Goal: Task Accomplishment & Management: Complete application form

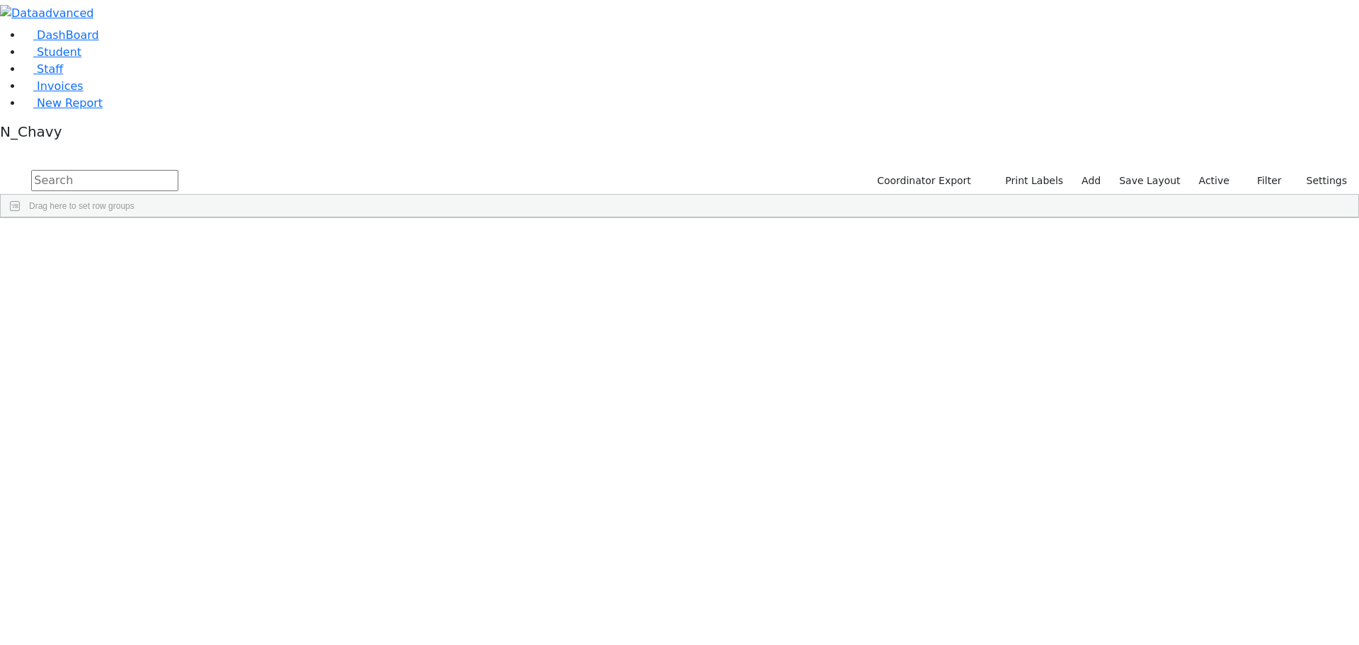
click at [178, 170] on input "text" at bounding box center [104, 180] width 147 height 21
type input "feren"
click at [145, 241] on div "Ferencz" at bounding box center [108, 251] width 73 height 20
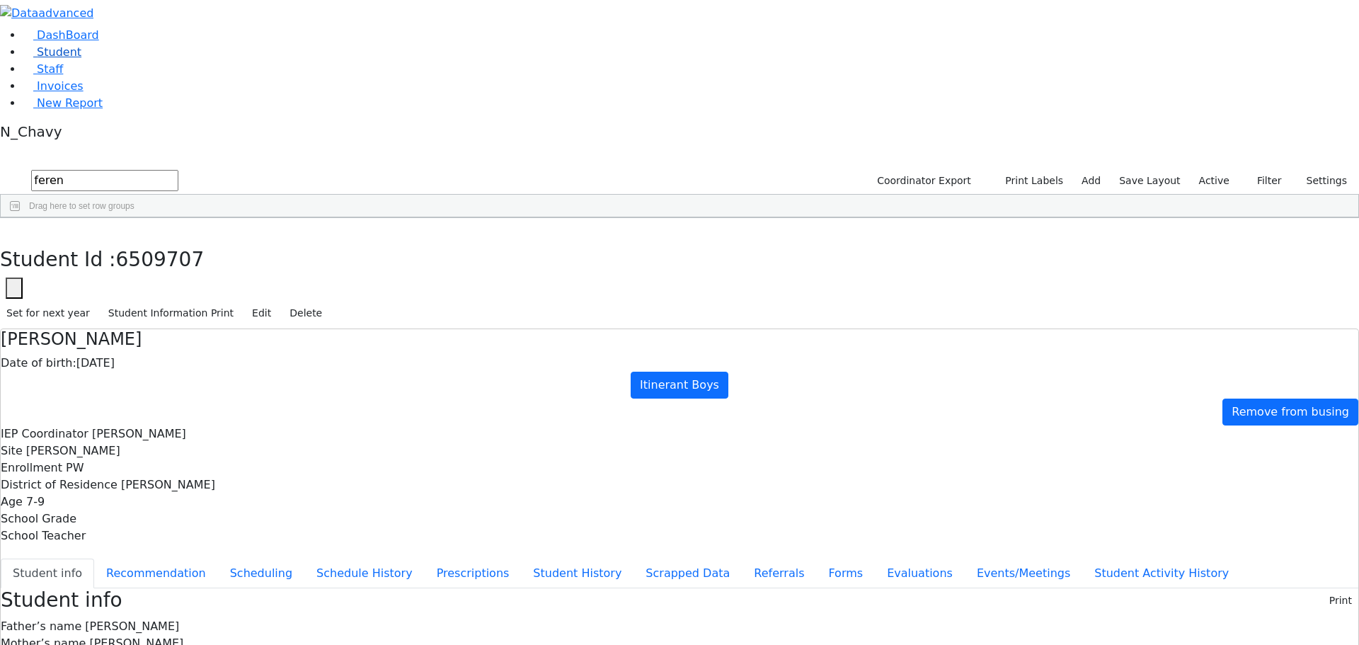
click at [56, 59] on span "Student" at bounding box center [59, 51] width 45 height 13
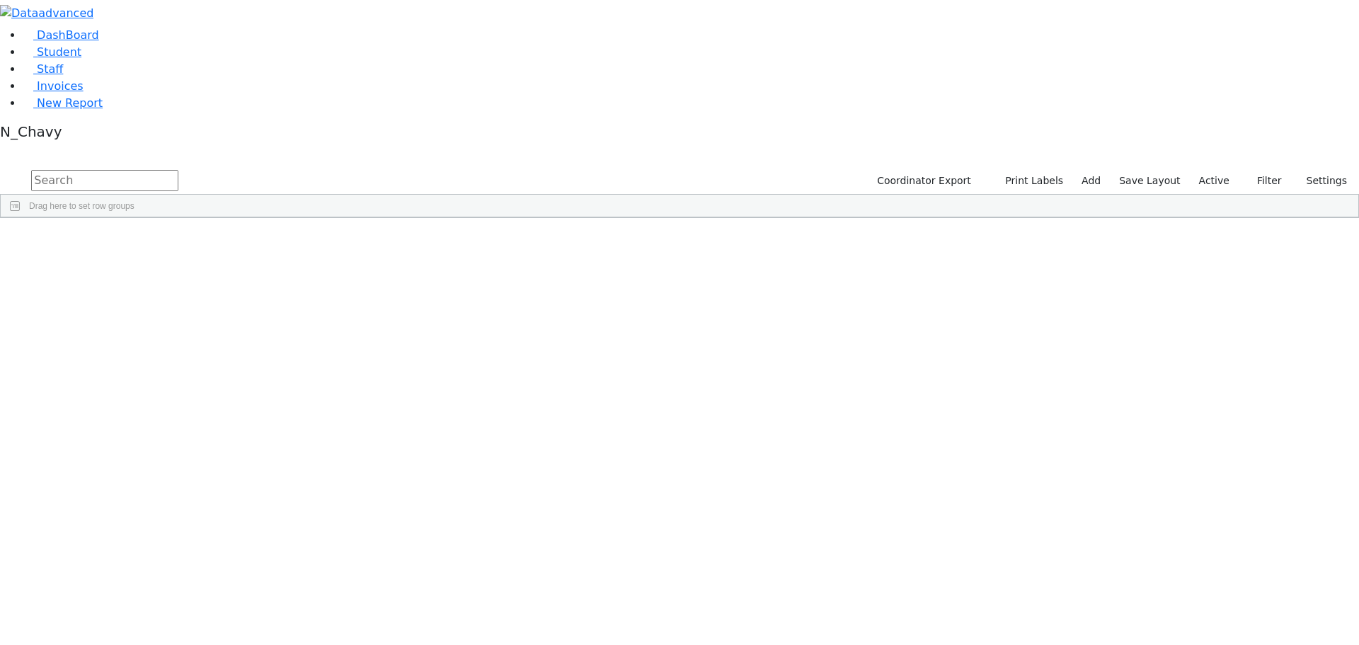
click at [1230, 170] on label "Active" at bounding box center [1214, 181] width 43 height 22
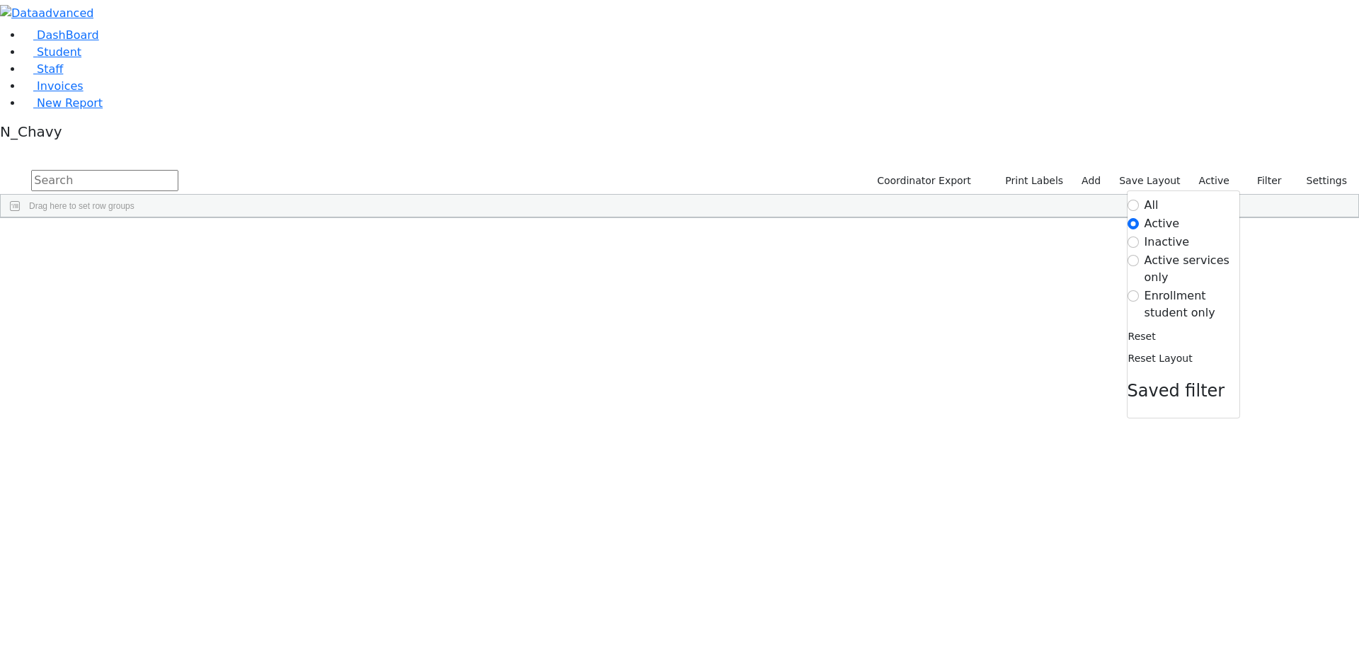
click at [1191, 287] on label "Enrollment student only" at bounding box center [1192, 304] width 95 height 34
click at [1139, 290] on input "Enrollment student only" at bounding box center [1133, 295] width 11 height 11
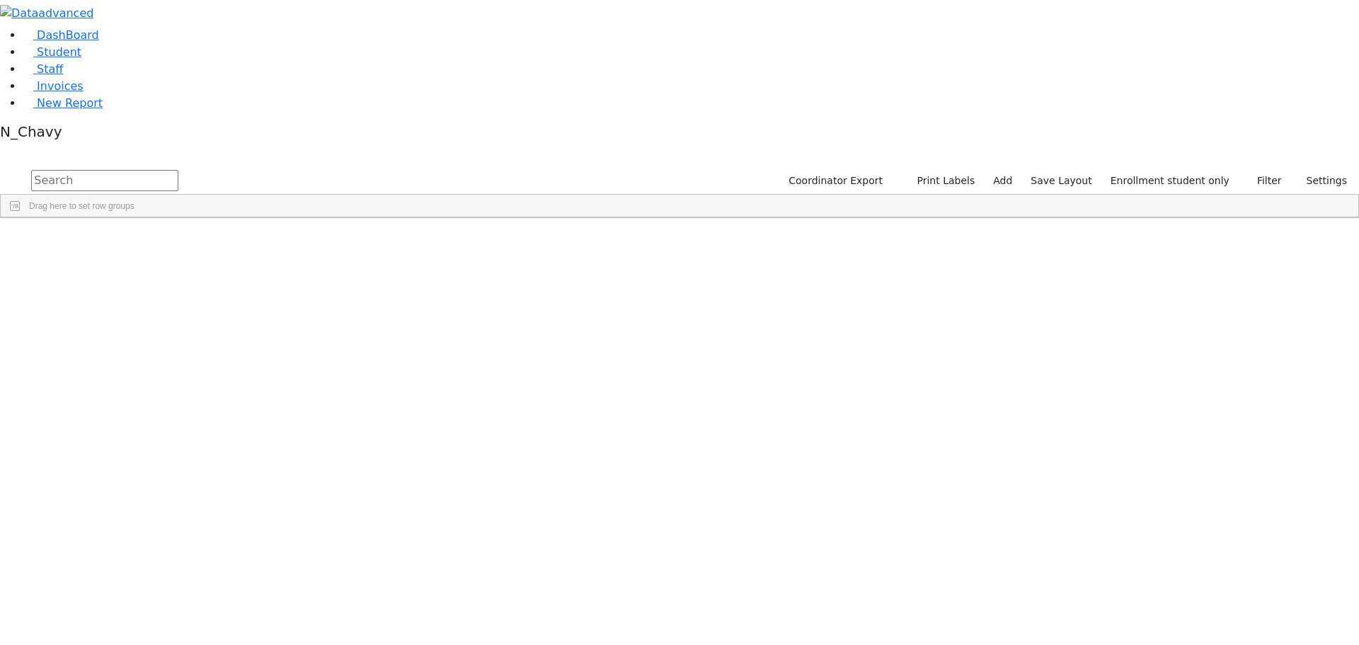
click at [145, 518] on div "[PERSON_NAME]" at bounding box center [108, 528] width 73 height 20
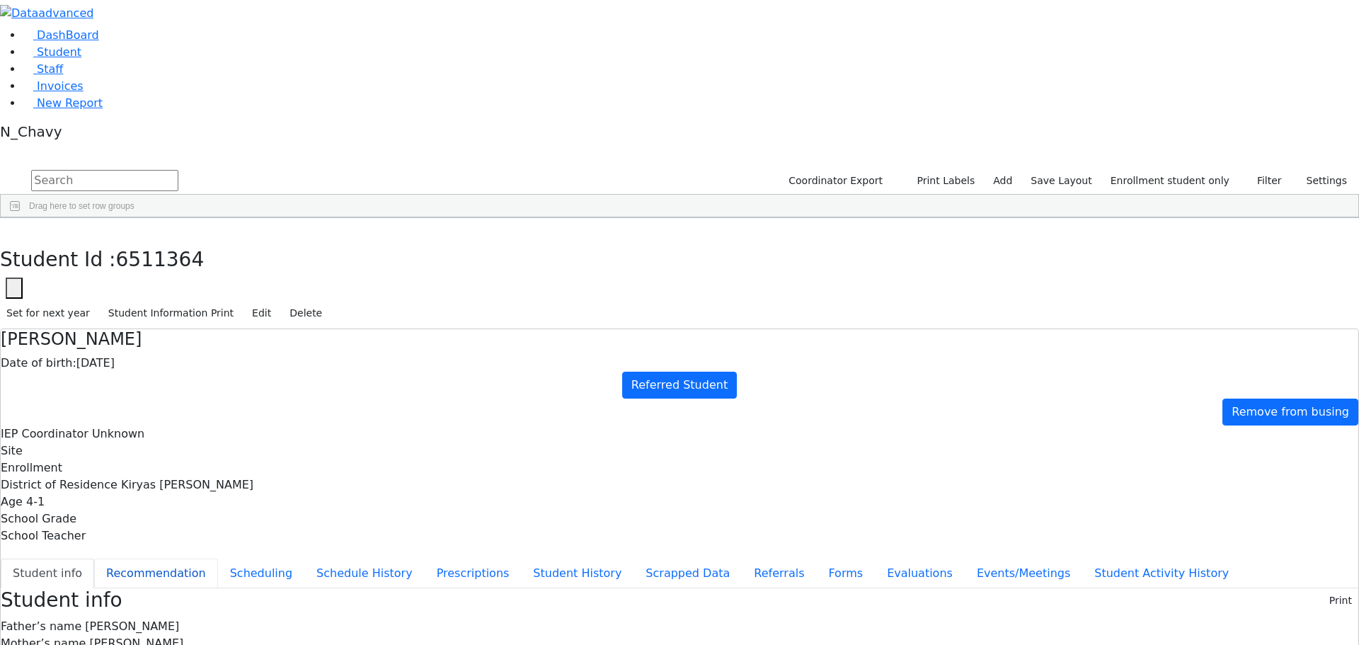
click at [218, 559] on button "Recommendation" at bounding box center [156, 574] width 124 height 30
checkbox input "true"
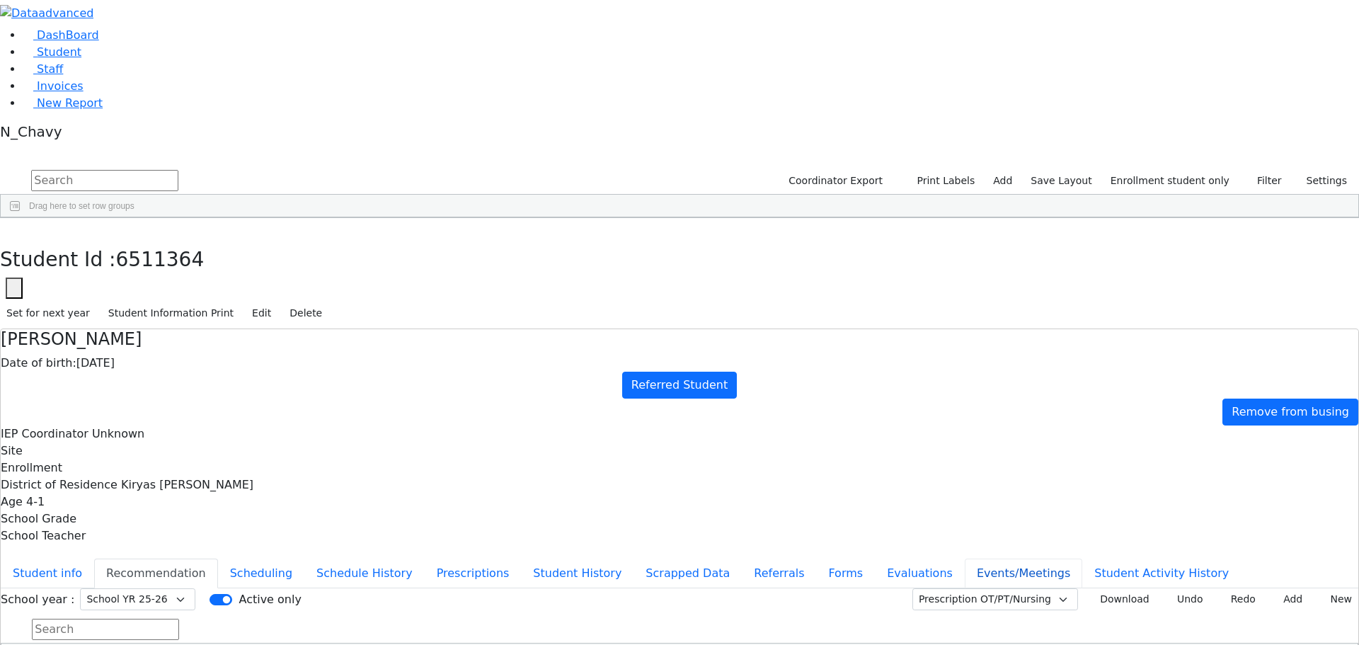
click at [965, 559] on button "Events/Meetings" at bounding box center [1024, 574] width 118 height 30
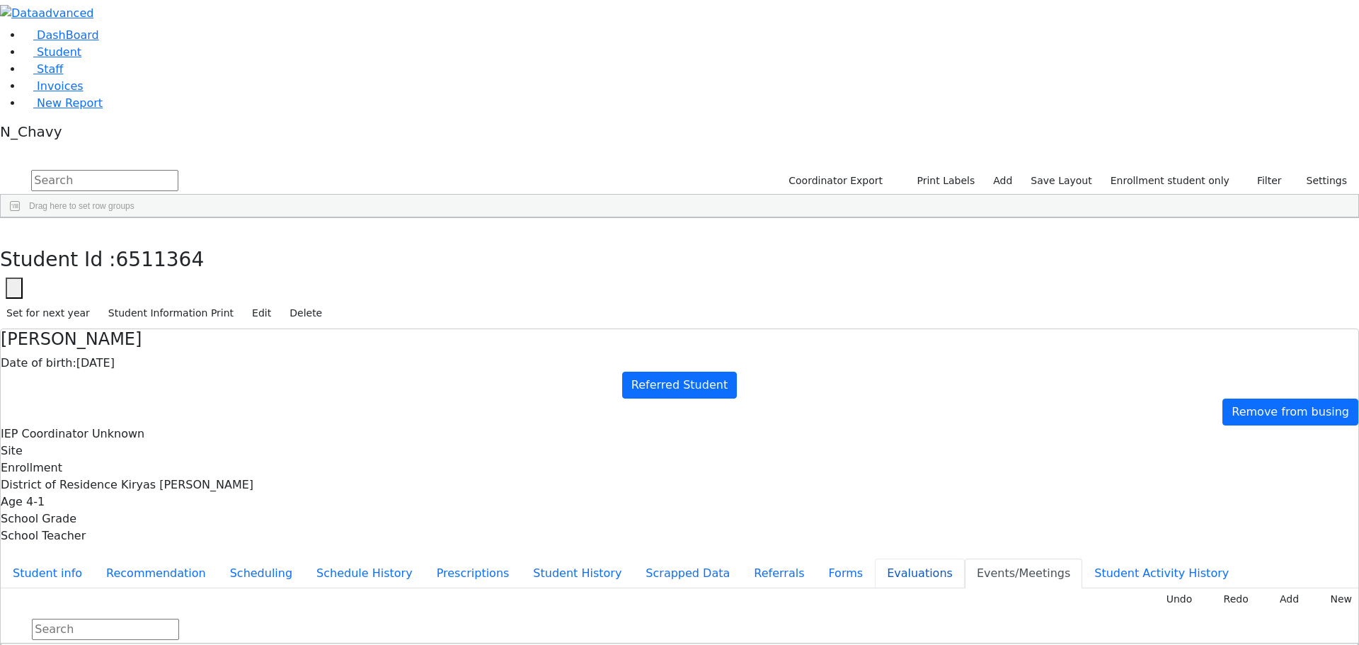
click at [875, 559] on button "Evaluations" at bounding box center [920, 574] width 90 height 30
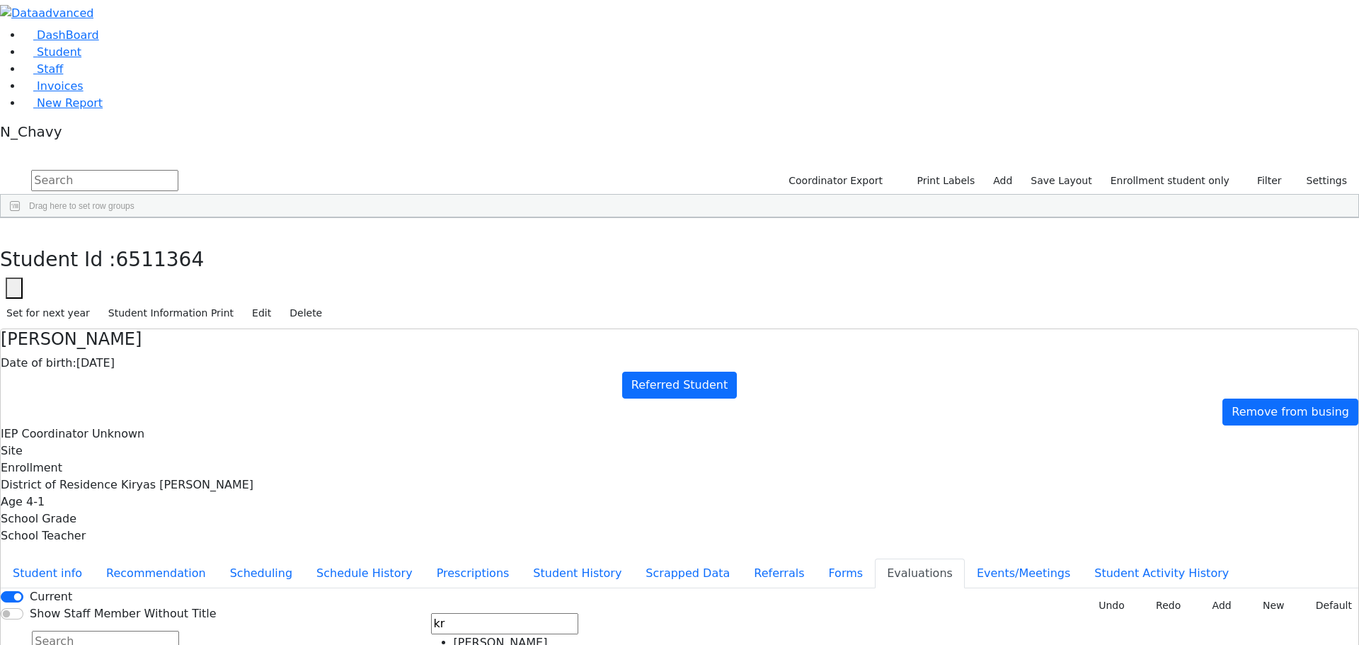
type input "kr"
type input "[DATE]"
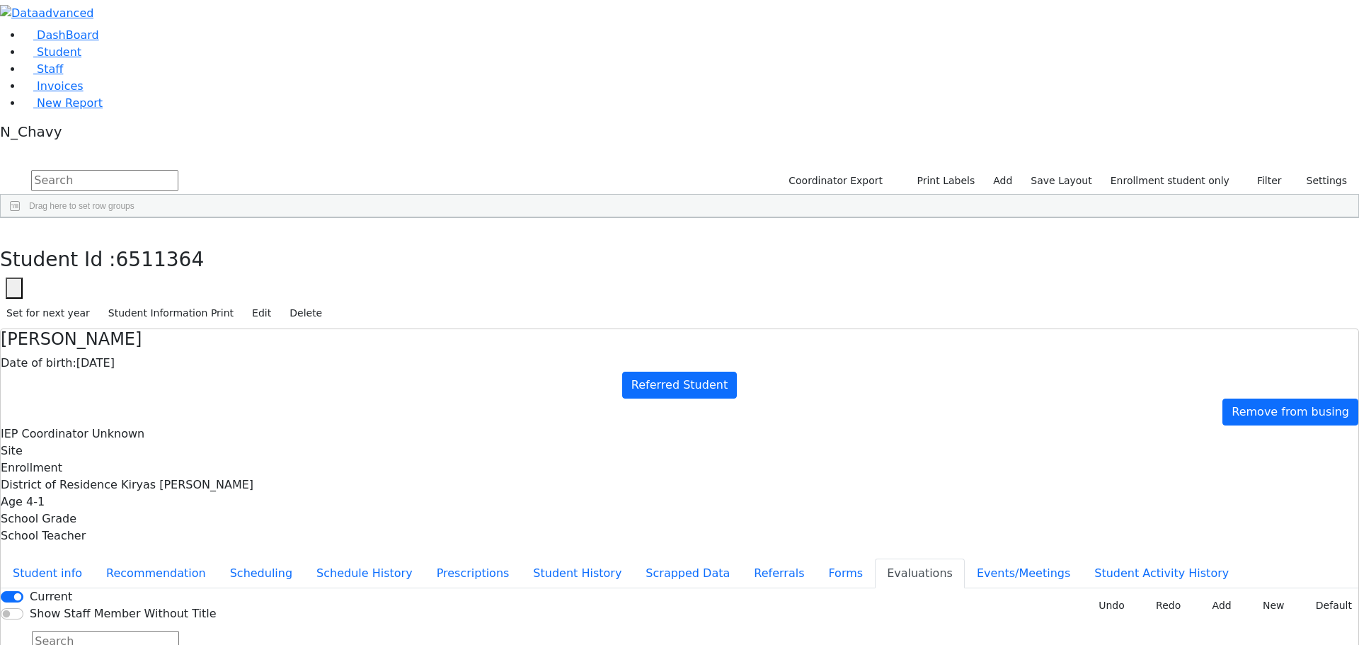
type input "[DATE]"
click at [816, 559] on button "Forms" at bounding box center [845, 574] width 59 height 30
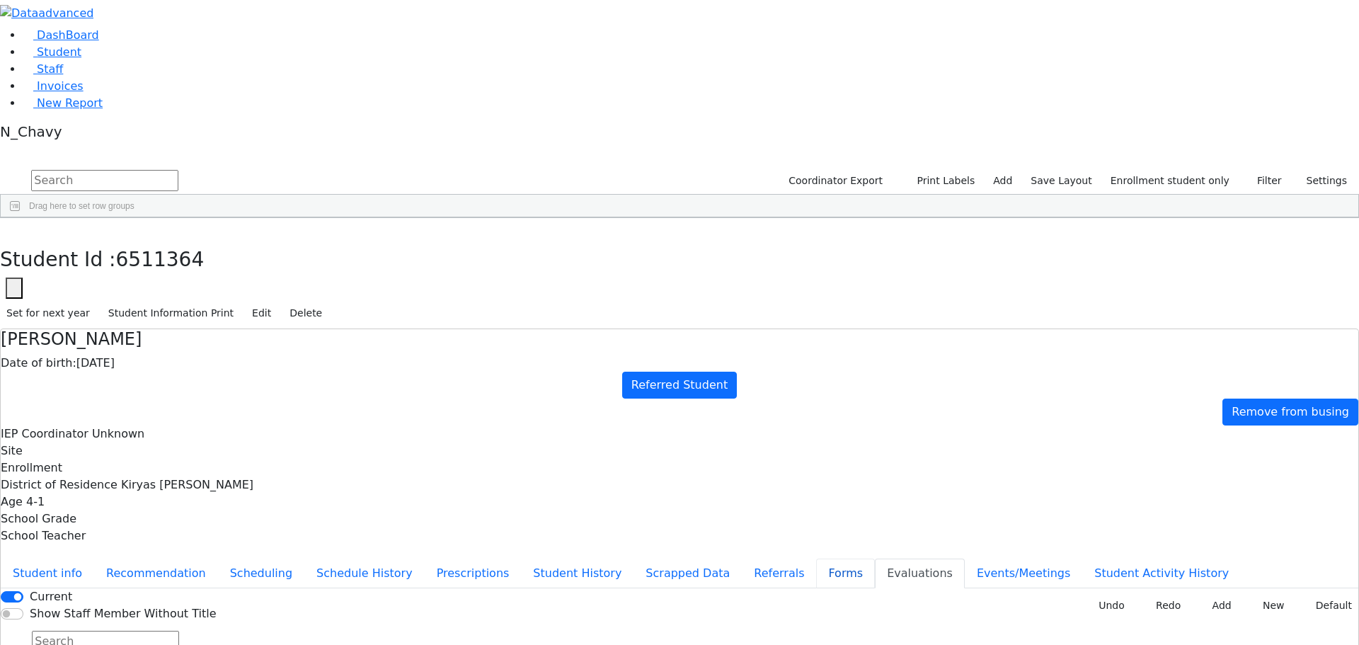
type input "[PERSON_NAME]"
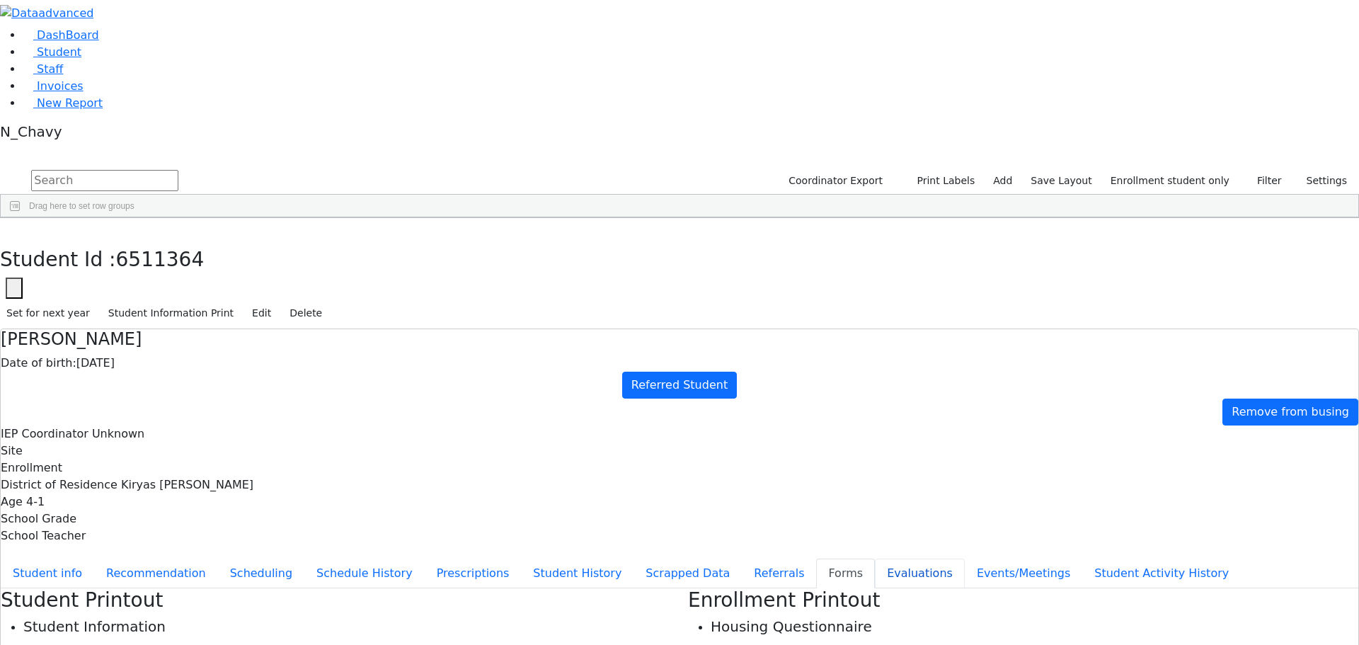
click at [875, 559] on button "Evaluations" at bounding box center [920, 574] width 90 height 30
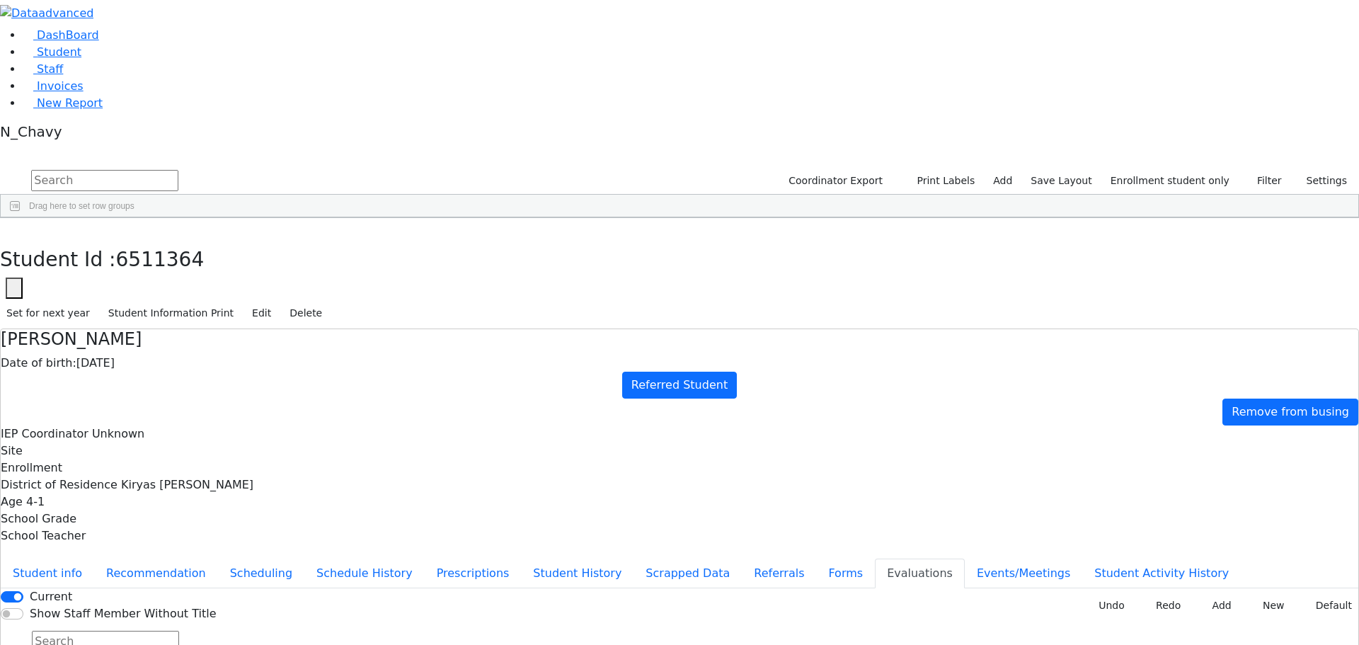
type input "[DATE]"
click at [816, 559] on button "Forms" at bounding box center [845, 574] width 59 height 30
type input "[PERSON_NAME]"
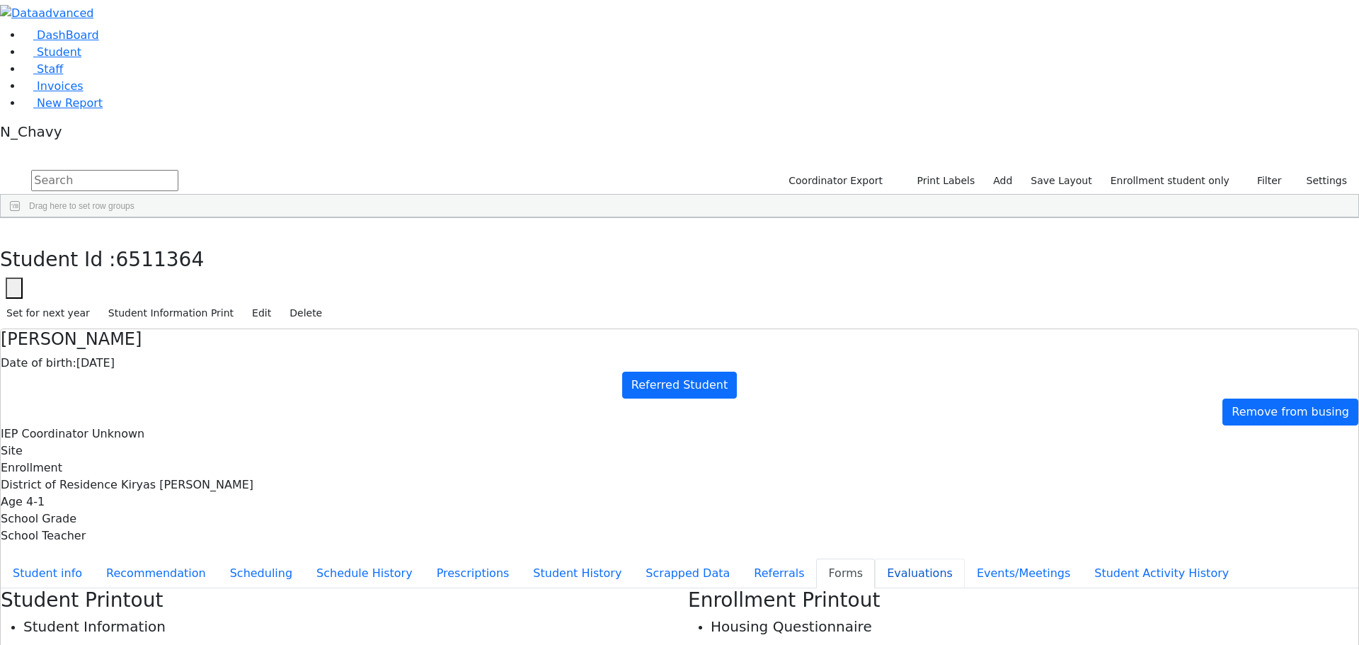
click at [875, 559] on button "Evaluations" at bounding box center [920, 574] width 90 height 30
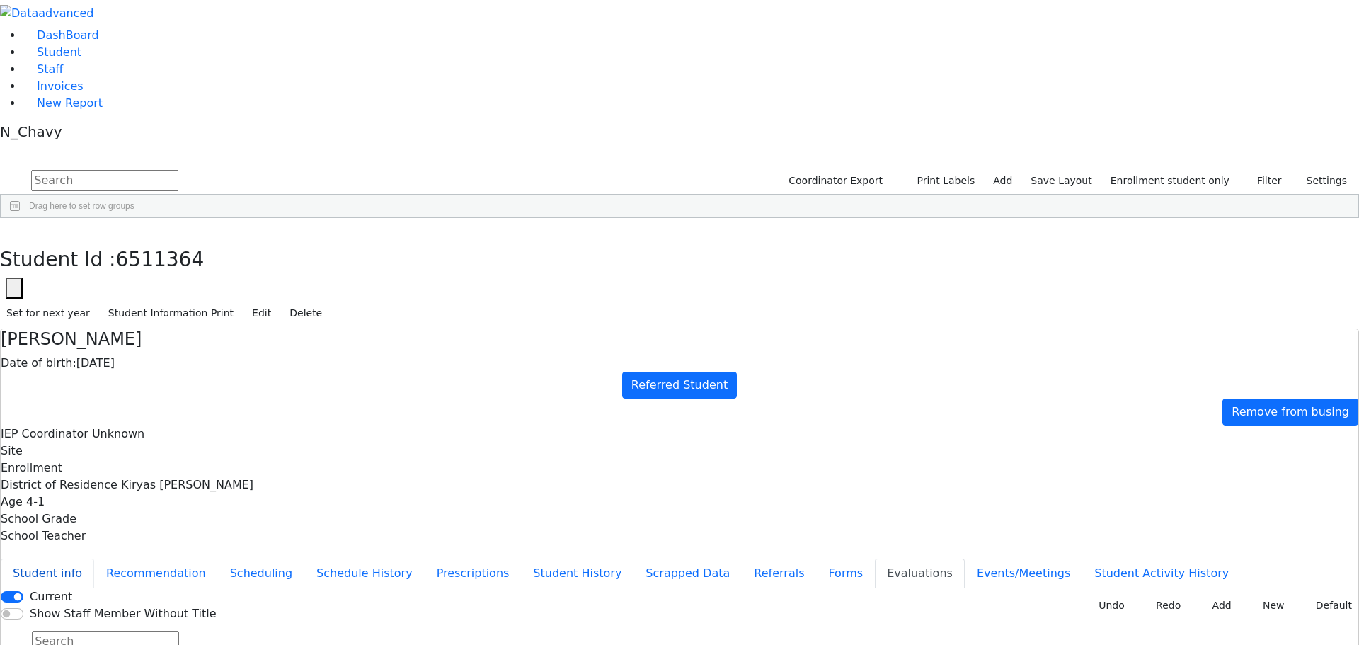
click at [94, 559] on button "Student info" at bounding box center [47, 574] width 93 height 30
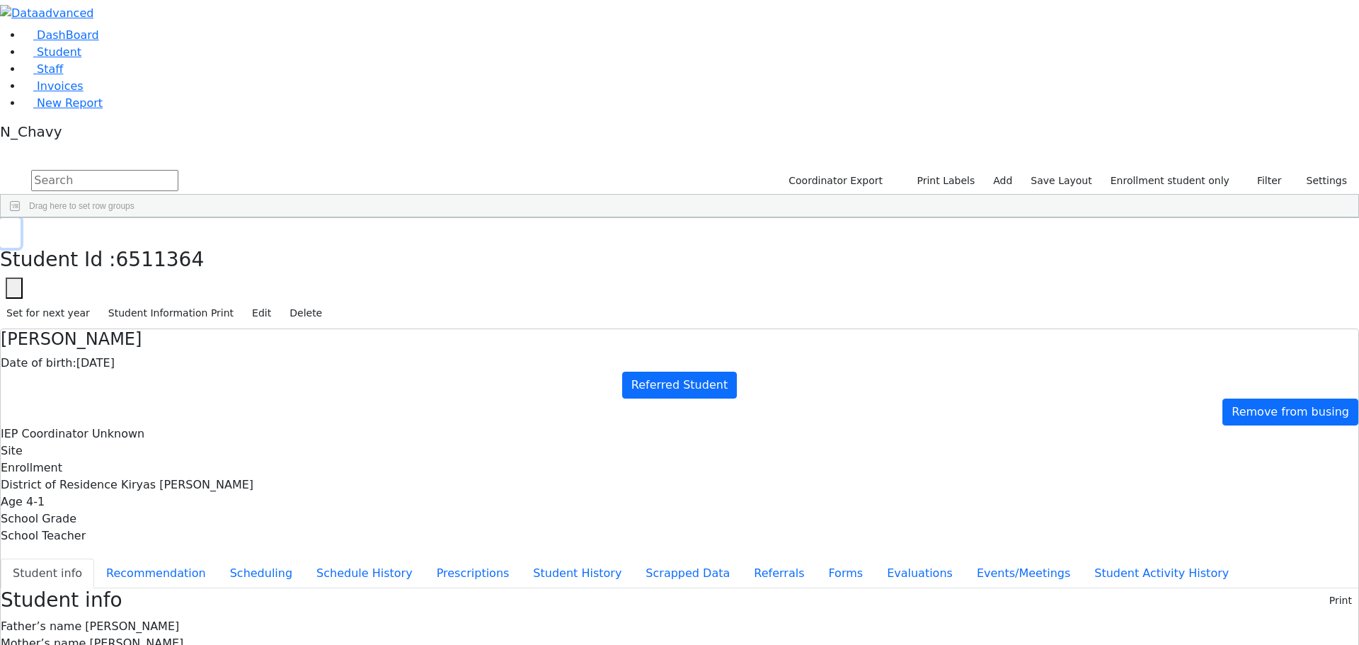
drag, startPoint x: 274, startPoint y: 23, endPoint x: 268, endPoint y: 28, distance: 8.5
click at [21, 218] on button "button" at bounding box center [10, 233] width 21 height 30
